Goal: Task Accomplishment & Management: Manage account settings

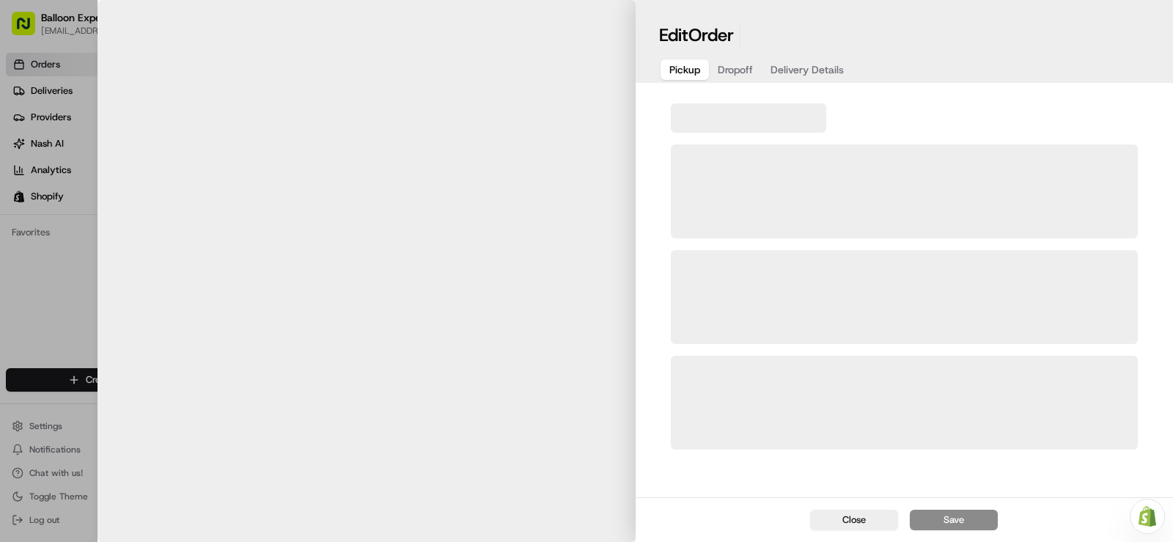
click at [62, 64] on div at bounding box center [586, 271] width 1173 height 542
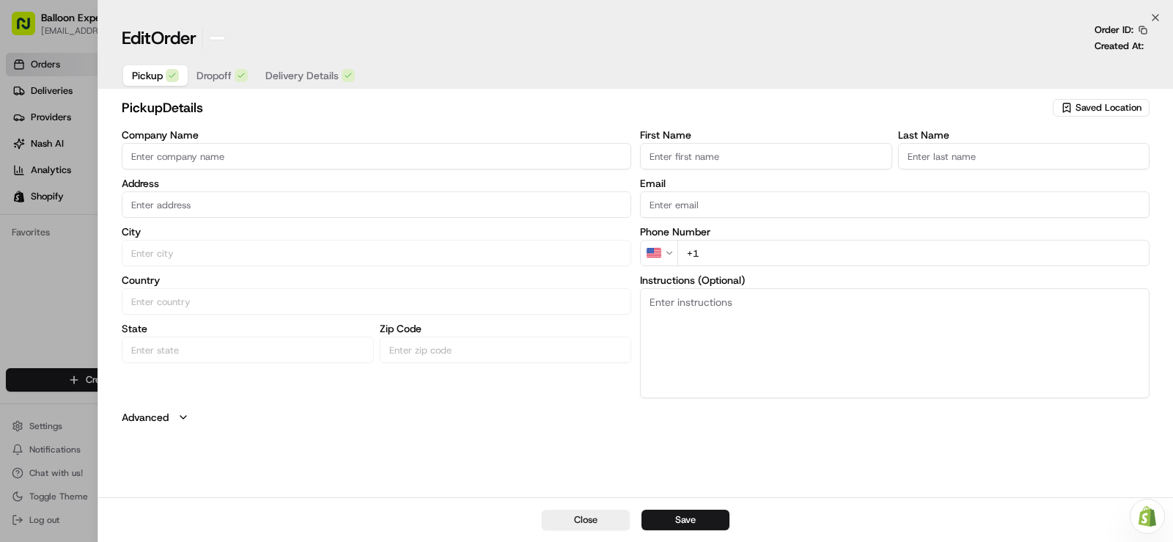
click at [62, 64] on div at bounding box center [586, 271] width 1173 height 542
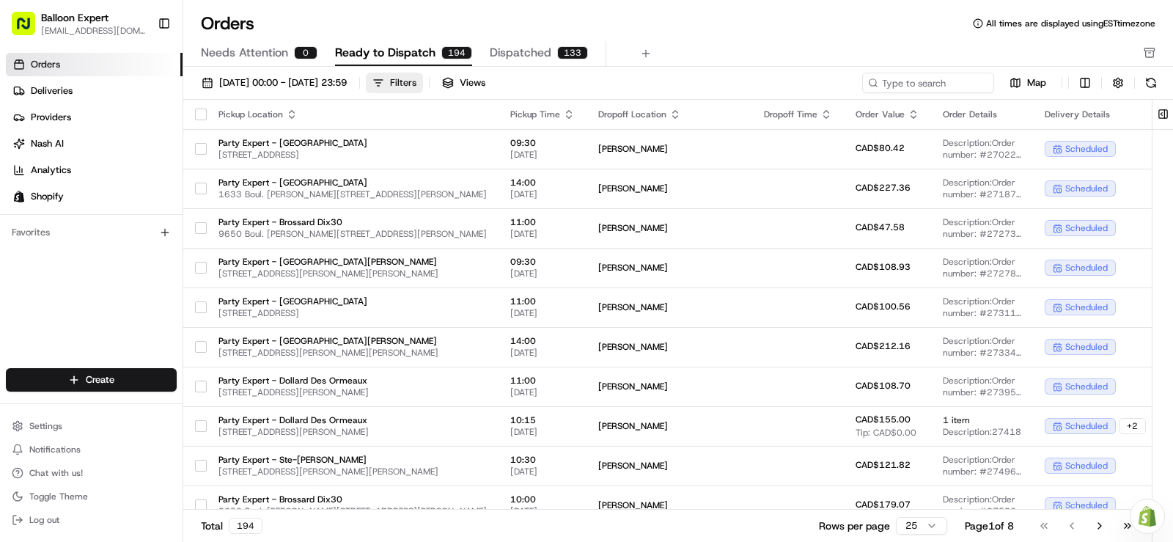
click at [423, 84] on button "Filters" at bounding box center [394, 83] width 57 height 21
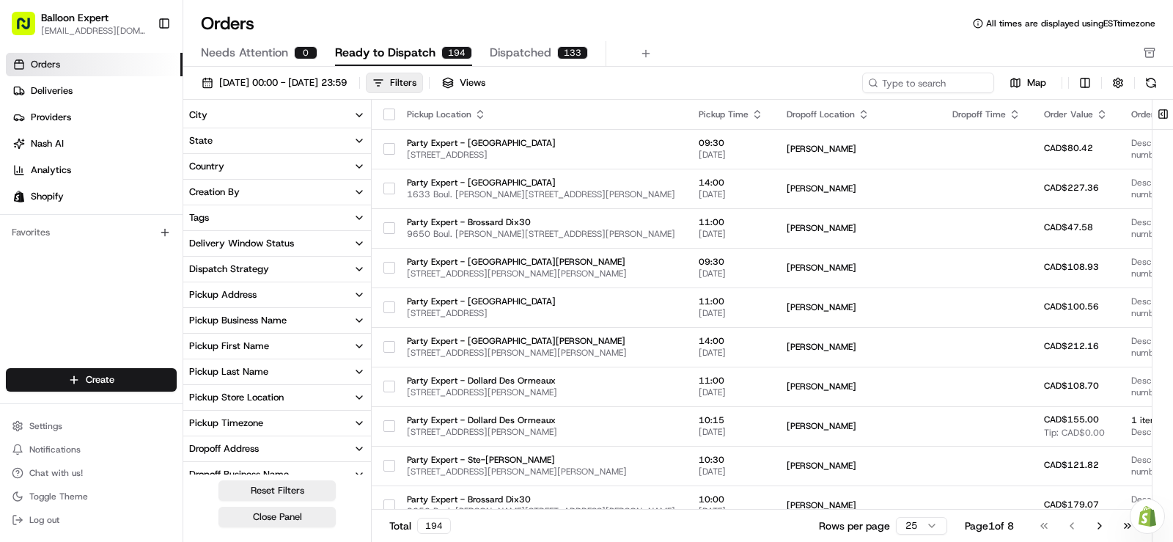
click at [358, 393] on icon "button" at bounding box center [359, 398] width 12 height 12
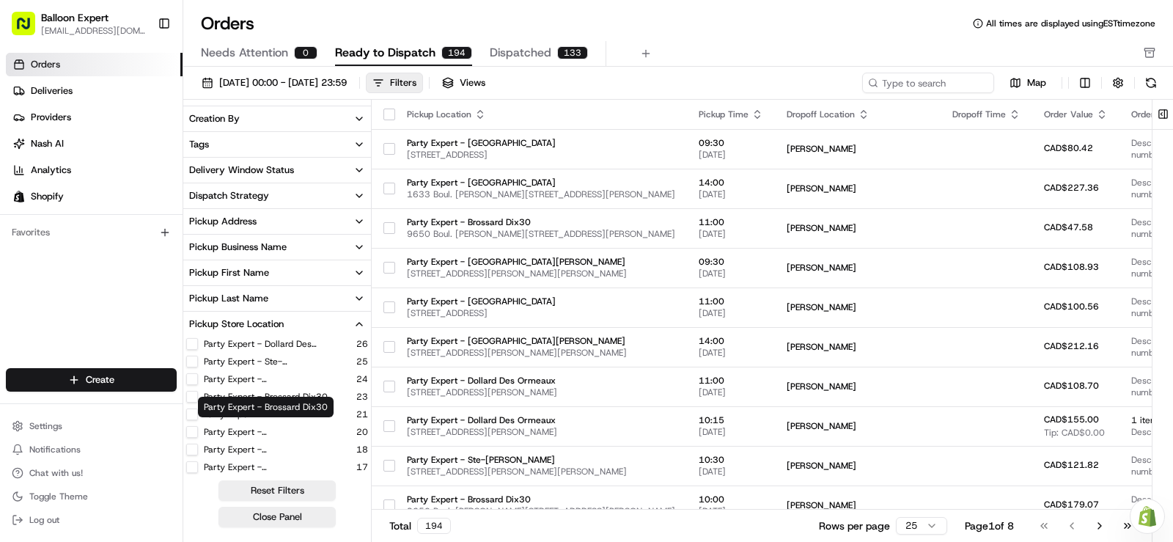
scroll to position [53, 0]
click at [192, 441] on button "Party Expert - [GEOGRAPHIC_DATA]" at bounding box center [192, 444] width 12 height 12
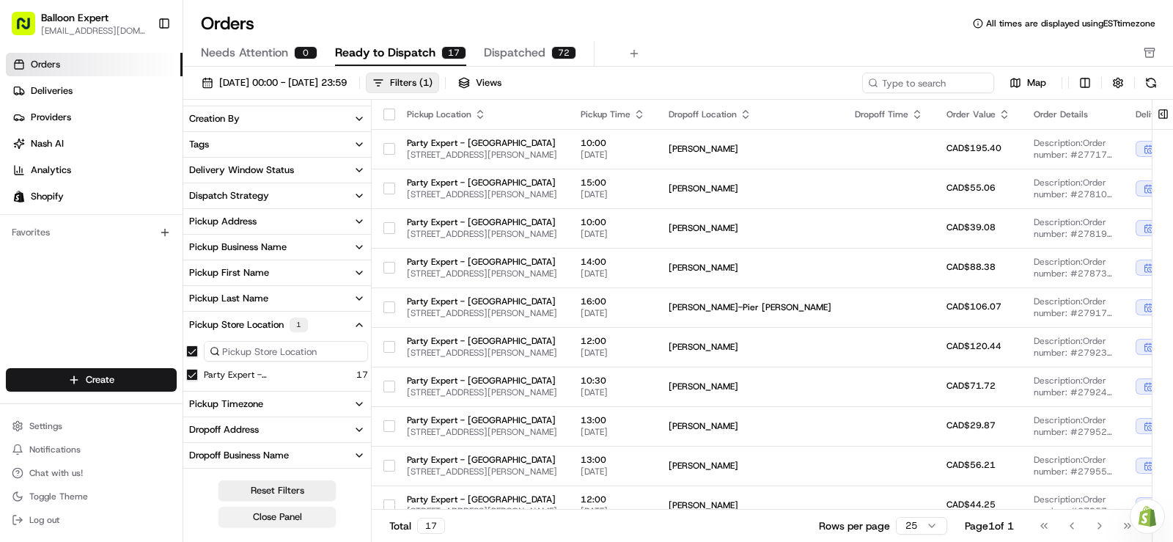
click at [260, 518] on button "Close Panel" at bounding box center [277, 517] width 117 height 21
